Goal: Information Seeking & Learning: Check status

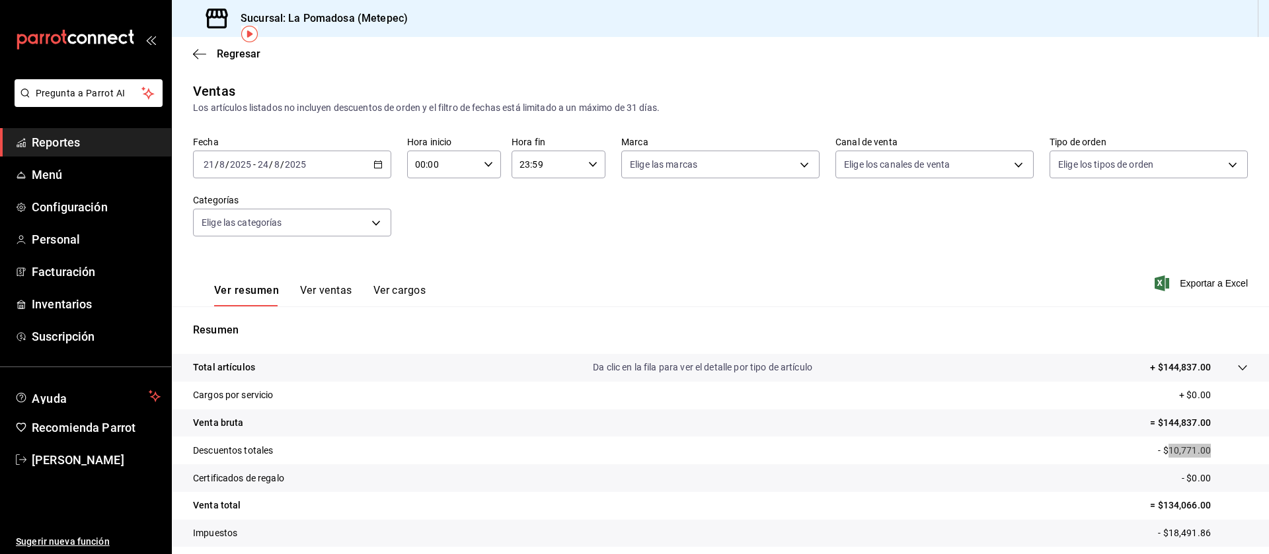
scroll to position [57, 0]
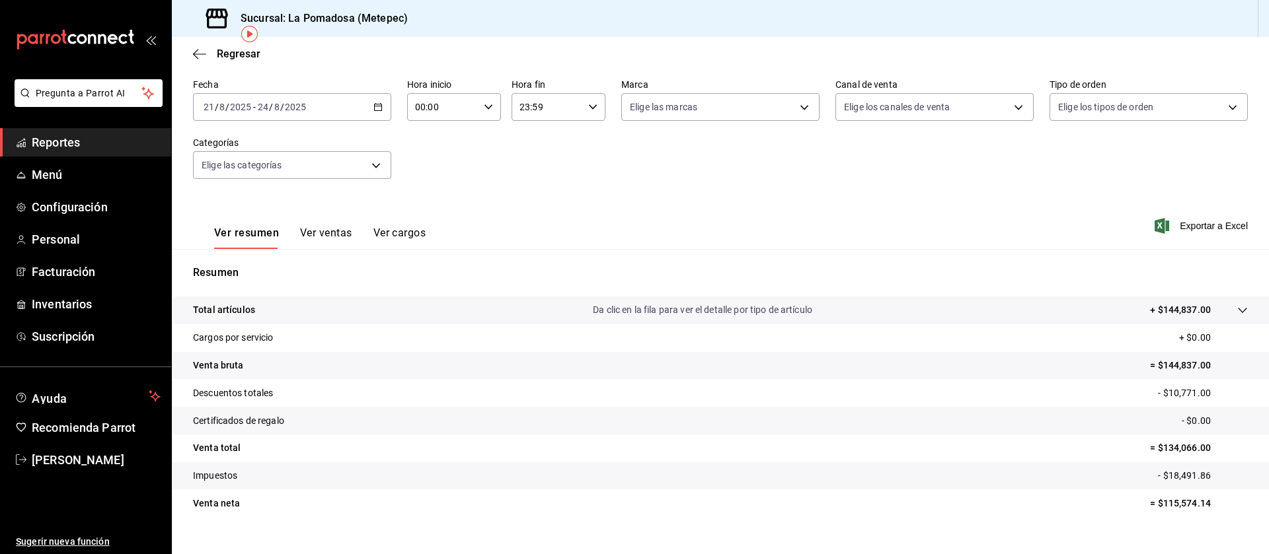
click at [367, 112] on div "[DATE] [DATE] - [DATE] [DATE]" at bounding box center [292, 107] width 198 height 28
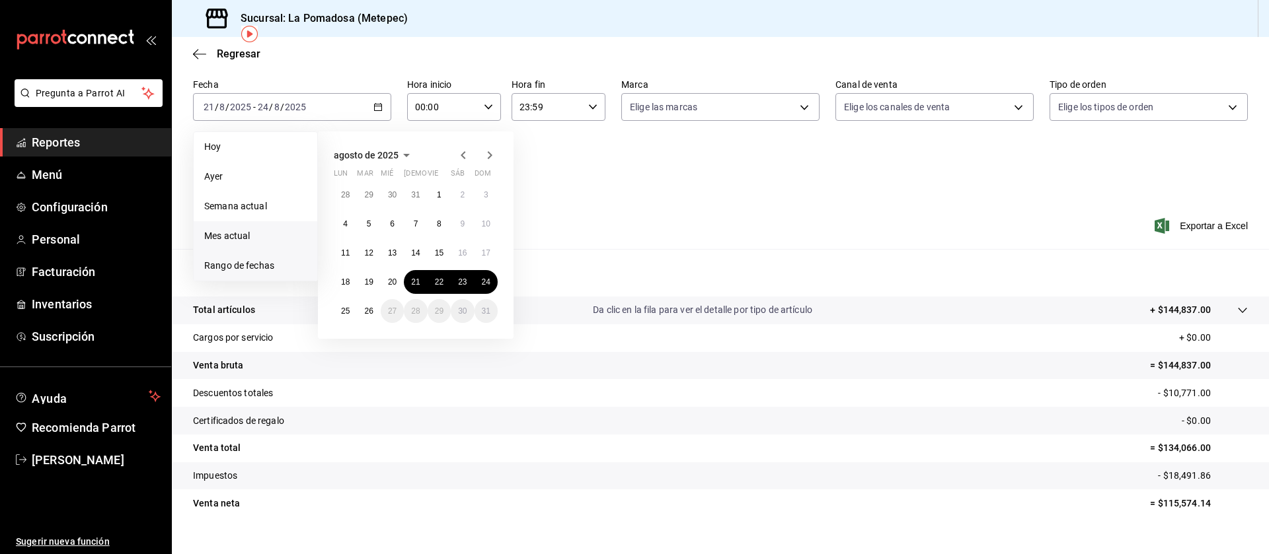
click at [250, 239] on span "Mes actual" at bounding box center [255, 236] width 102 height 14
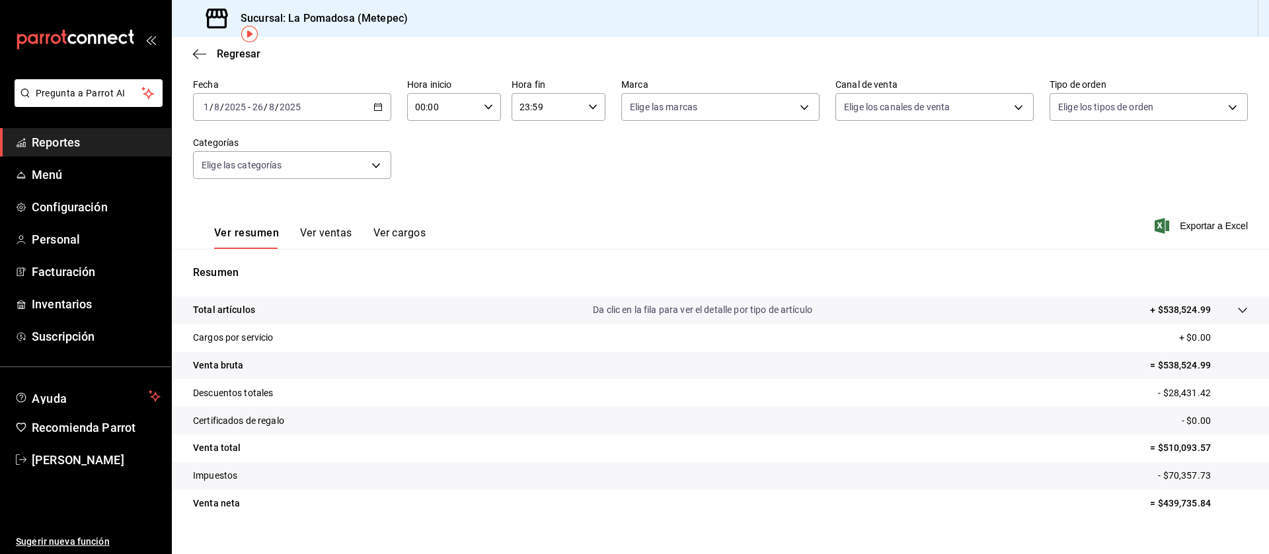
click at [1150, 365] on p "= $538,524.99" at bounding box center [1199, 366] width 98 height 14
copy p "538,524.99"
click at [1175, 395] on p "- $28,431.42" at bounding box center [1203, 394] width 90 height 14
click at [1174, 396] on p "- $28,431.42" at bounding box center [1203, 394] width 90 height 14
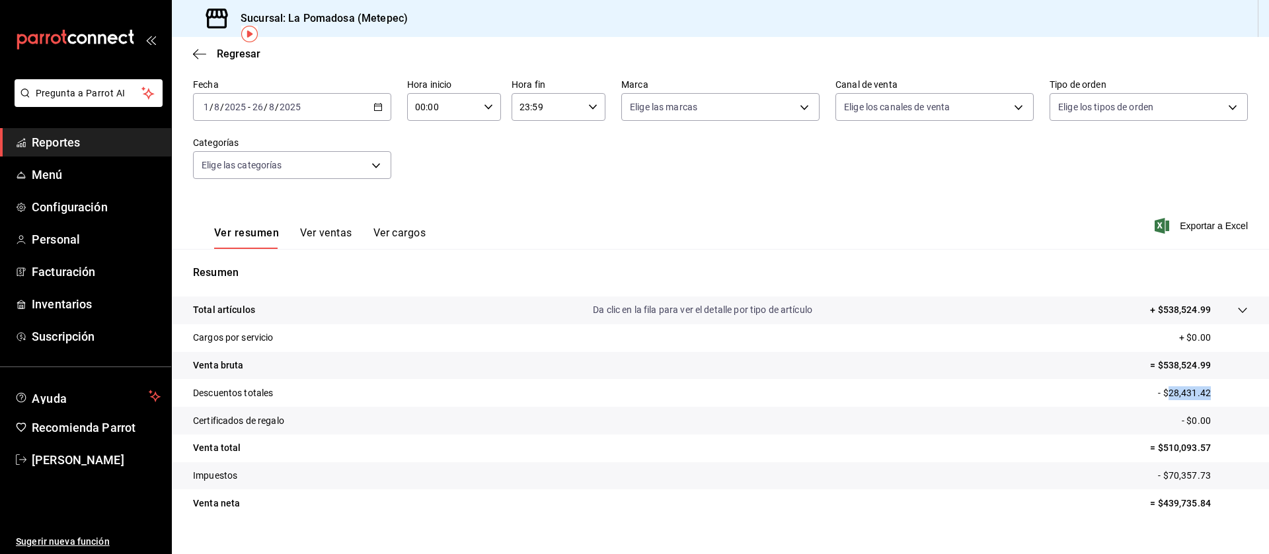
copy p "28,431.42"
click at [69, 139] on span "Reportes" at bounding box center [96, 142] width 129 height 18
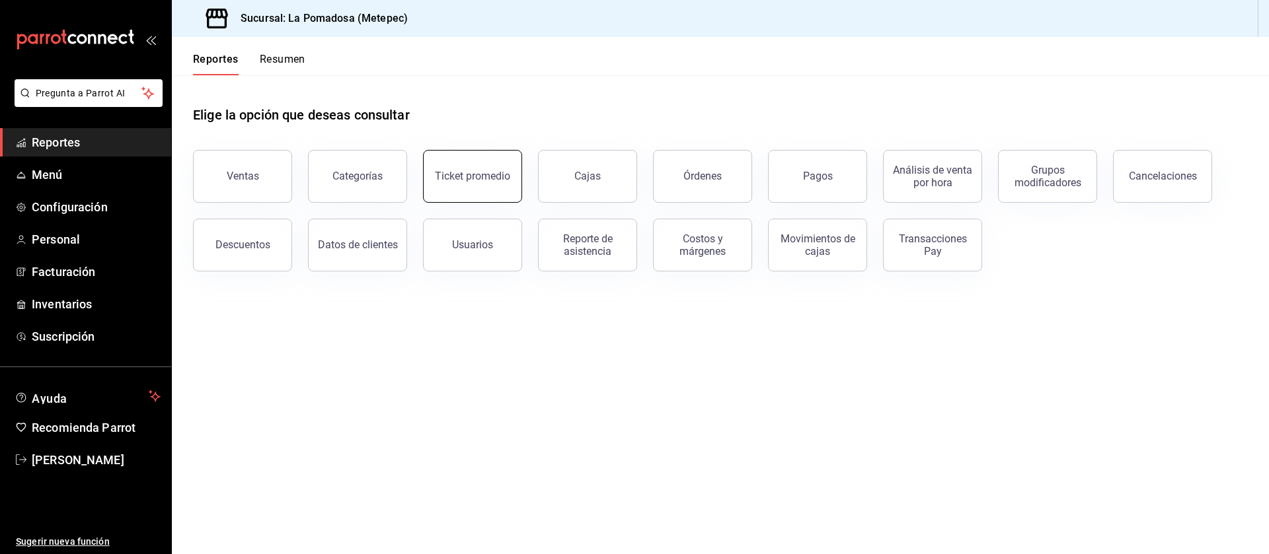
click at [494, 184] on button "Ticket promedio" at bounding box center [472, 176] width 99 height 53
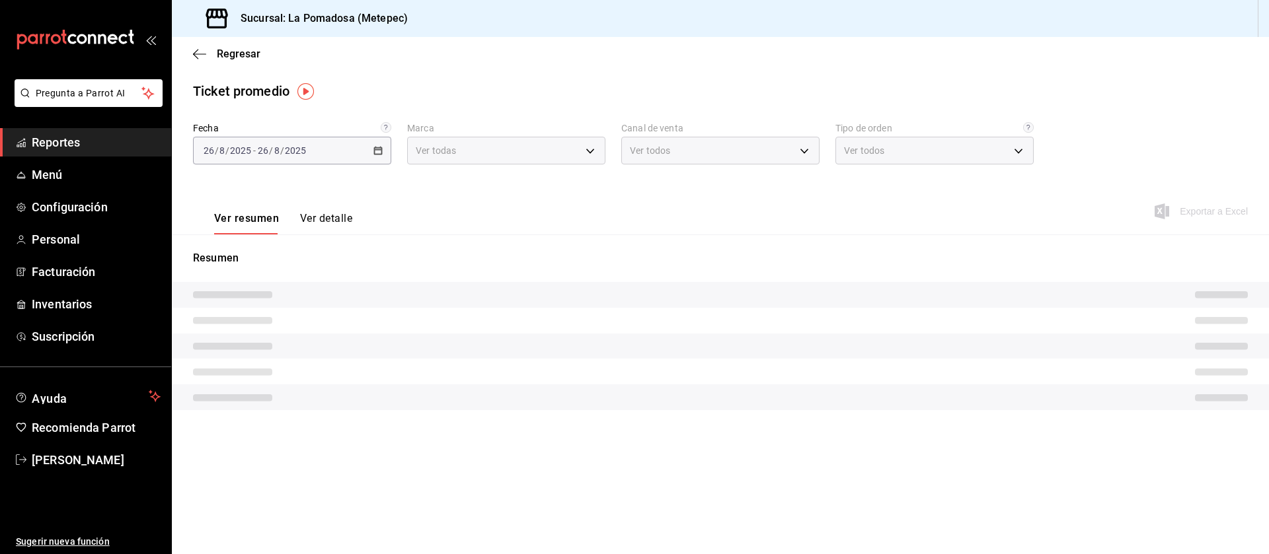
type input "26770a04-f713-4e61-b01c-a965f3f43d2a"
type input "PARROT,UBER_EATS,RAPPI,DIDI_FOOD,ONLINE"
type input "8279d609-ebc8-4968-87eb-1940d668296a,d7c139bf-efa8-43f6-913b-77036619544a,5e41b…"
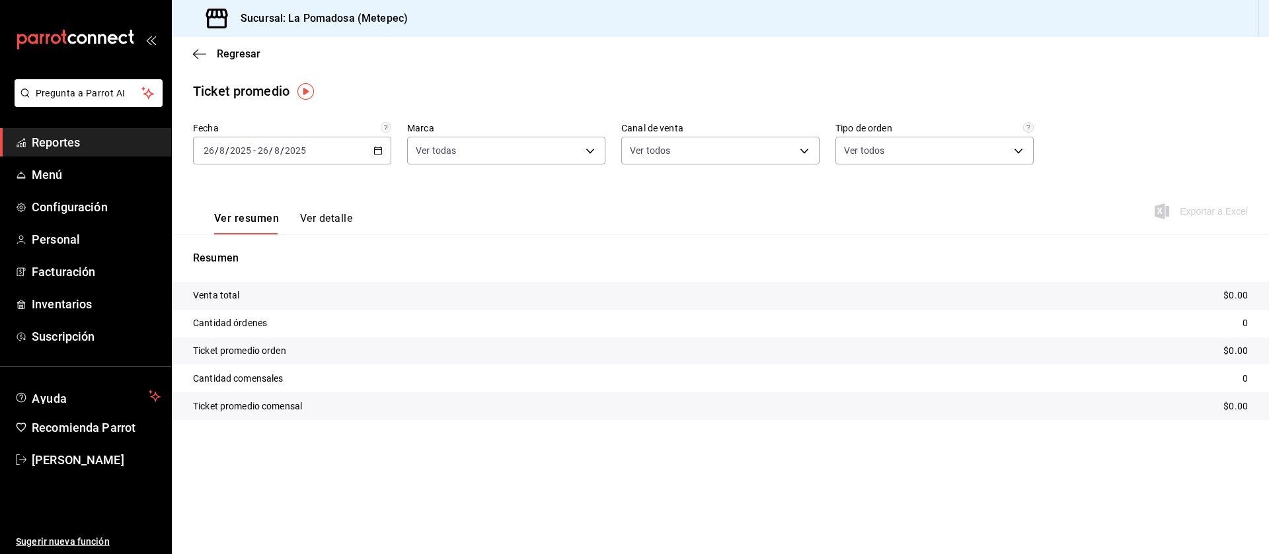
click at [378, 150] on icon "button" at bounding box center [377, 150] width 9 height 9
click at [268, 314] on span "Rango de fechas" at bounding box center [255, 310] width 102 height 14
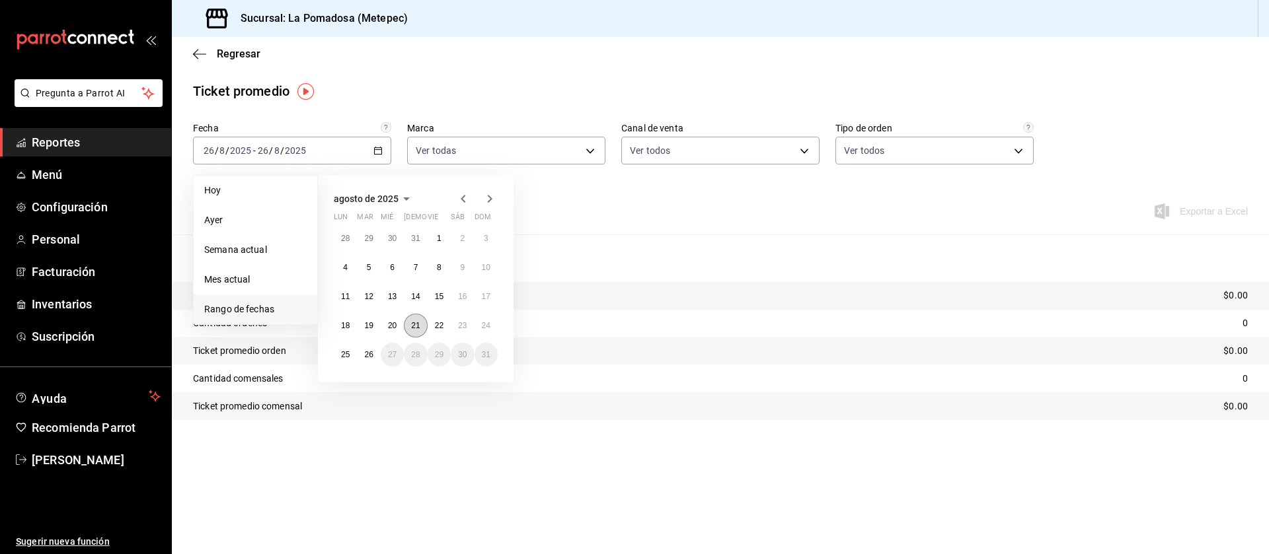
click at [418, 326] on abbr "21" at bounding box center [415, 325] width 9 height 9
click at [488, 324] on abbr "24" at bounding box center [486, 325] width 9 height 9
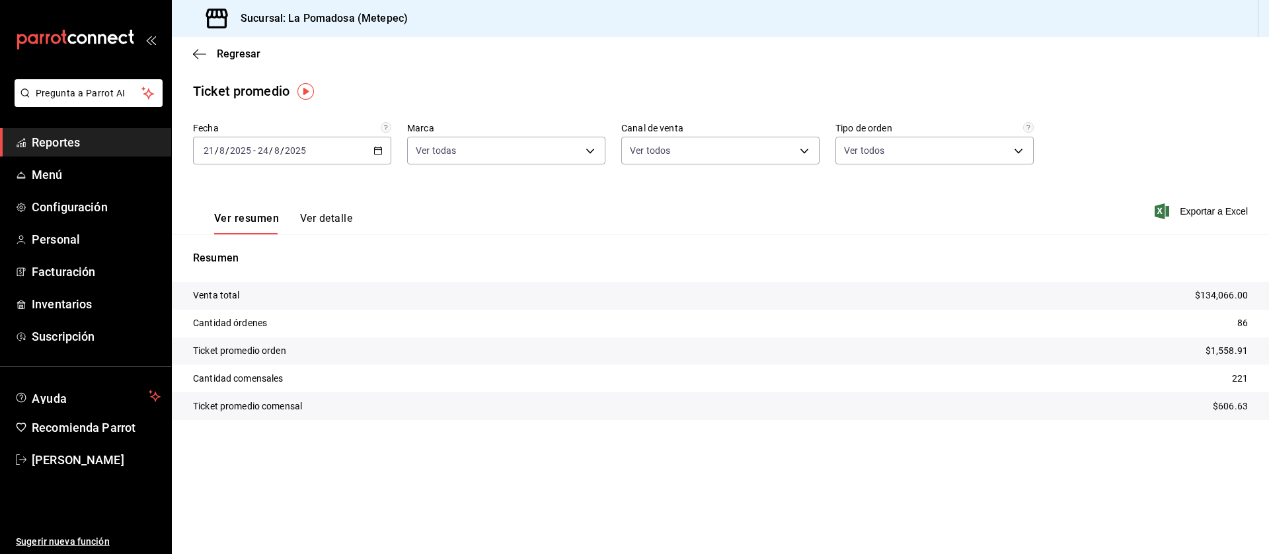
click at [379, 155] on icon "button" at bounding box center [377, 150] width 9 height 9
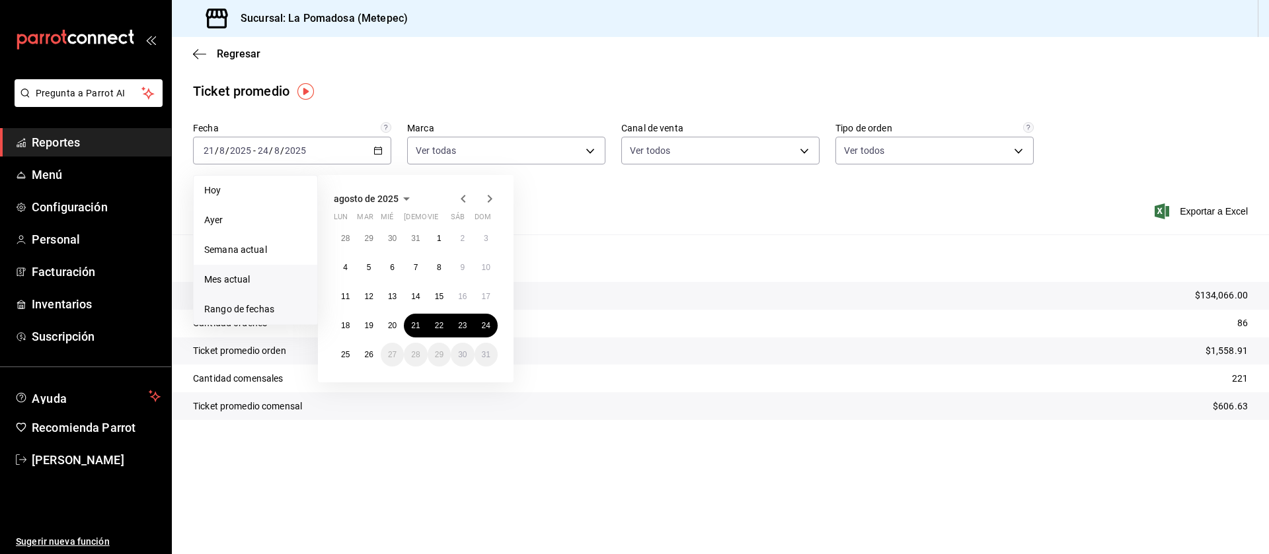
click at [238, 278] on span "Mes actual" at bounding box center [255, 280] width 102 height 14
